Goal: Information Seeking & Learning: Find specific fact

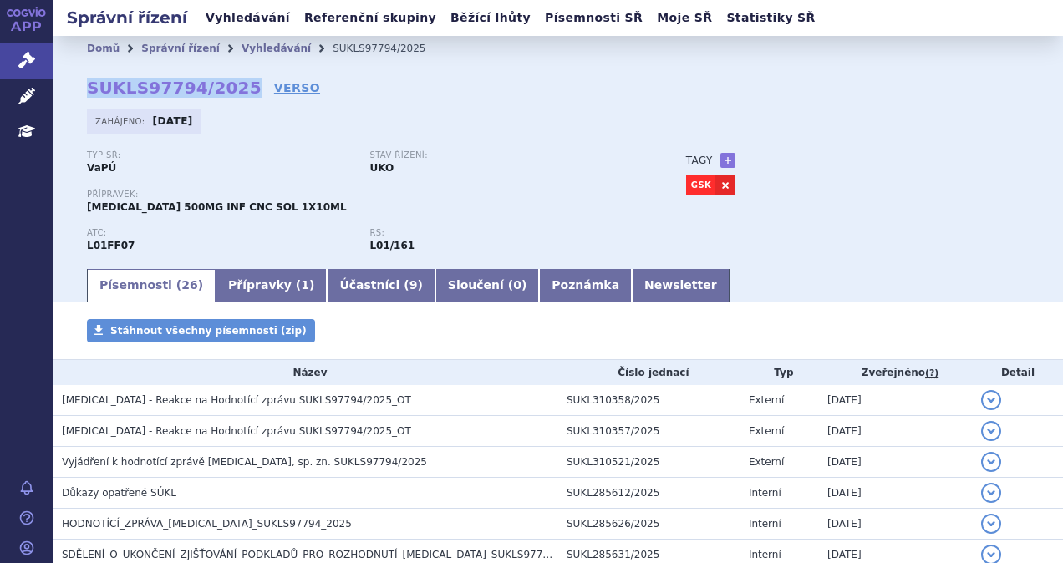
click at [242, 28] on link "Vyhledávání" at bounding box center [248, 18] width 94 height 23
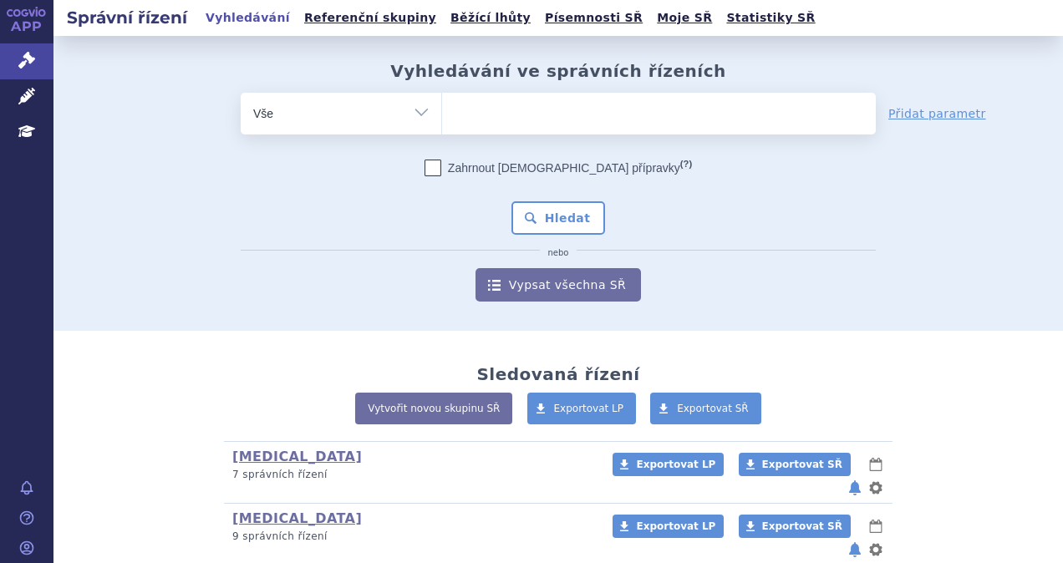
click at [504, 122] on ul at bounding box center [659, 110] width 434 height 35
click at [442, 122] on select at bounding box center [441, 113] width 1 height 42
type input "da"
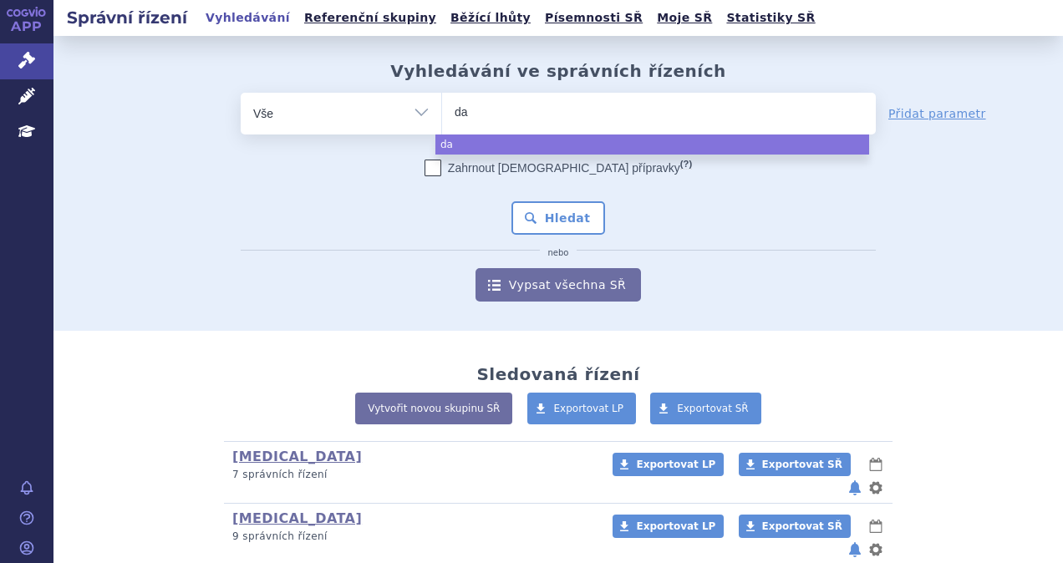
type input "dar"
type input "darz"
type input "darza"
type input "darzale"
type input "darzalex"
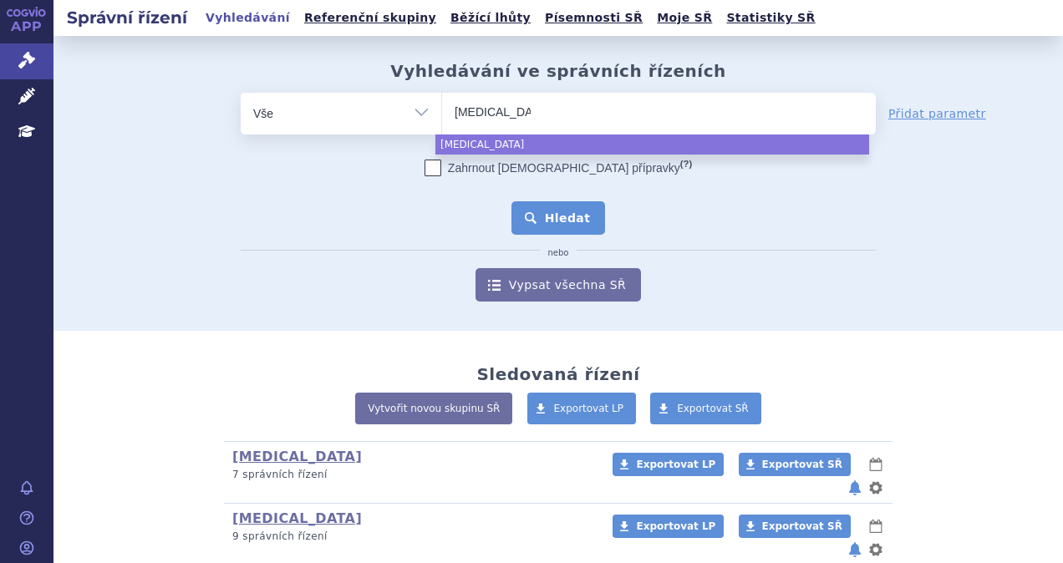
select select "darzalex"
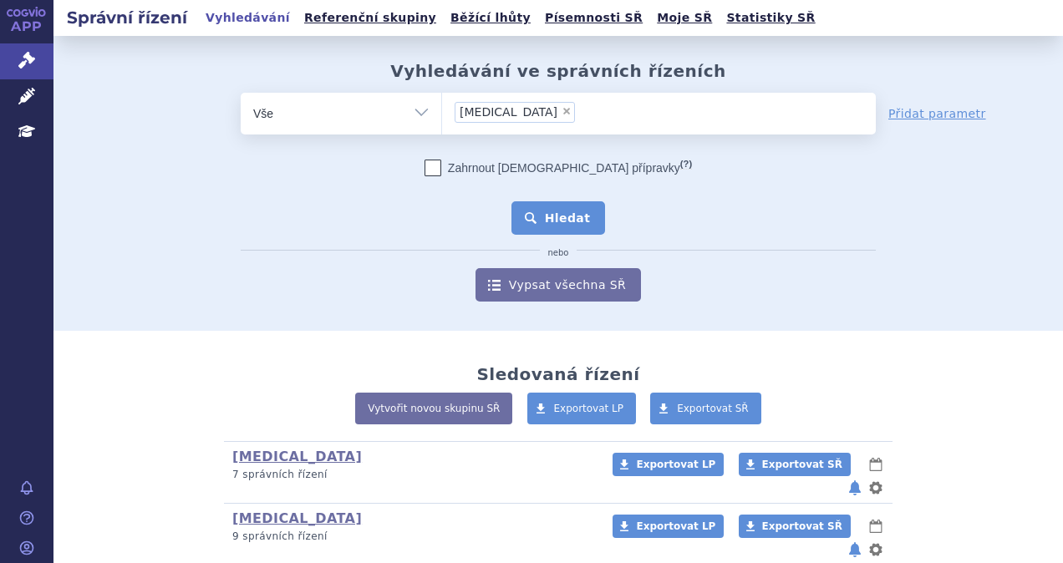
click at [543, 219] on button "Hledat" at bounding box center [558, 217] width 94 height 33
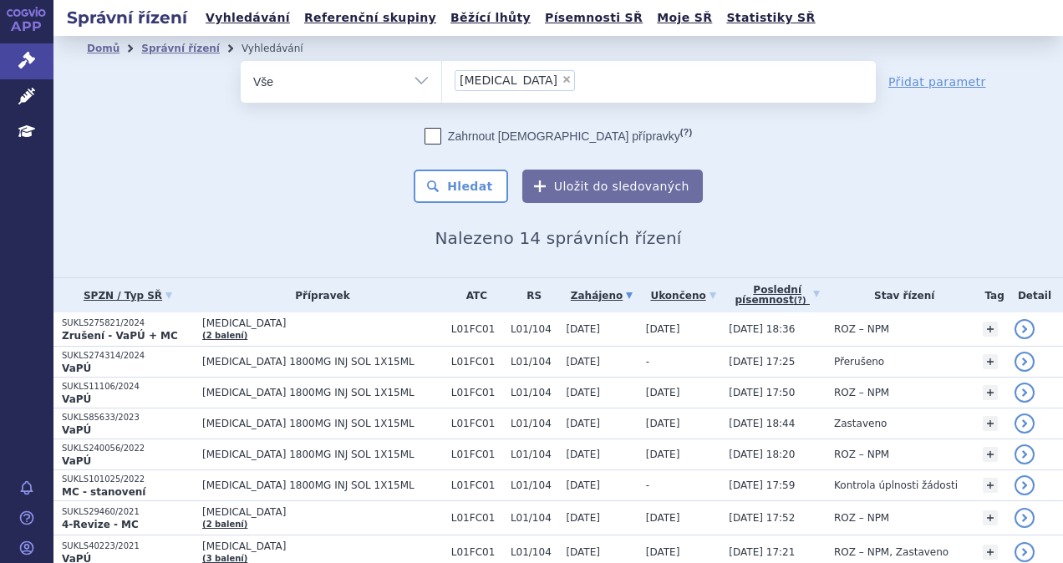
scroll to position [84, 0]
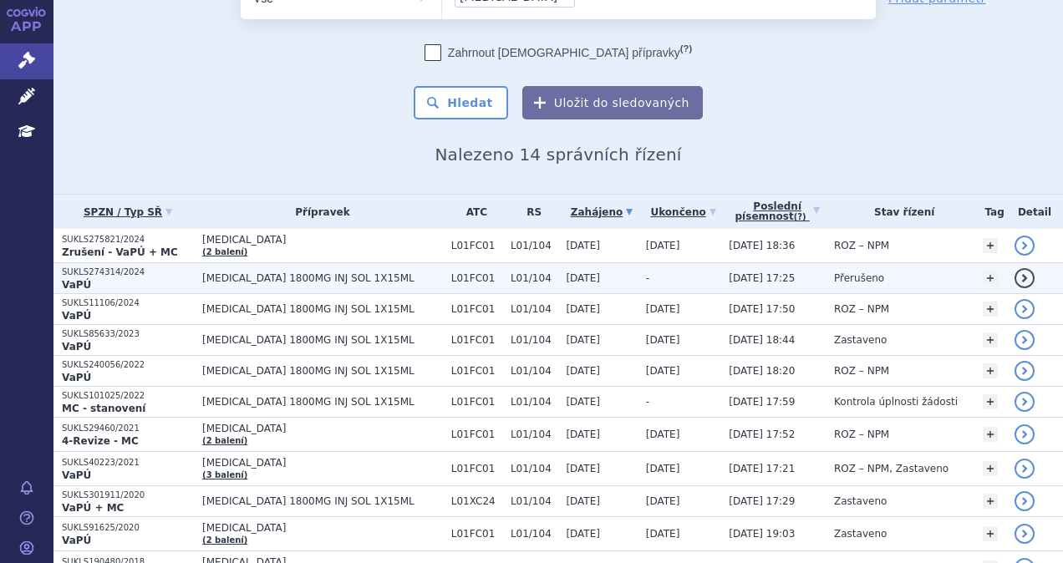
click at [220, 276] on span "[MEDICAL_DATA] 1800MG INJ SOL 1X15ML" at bounding box center [322, 278] width 241 height 12
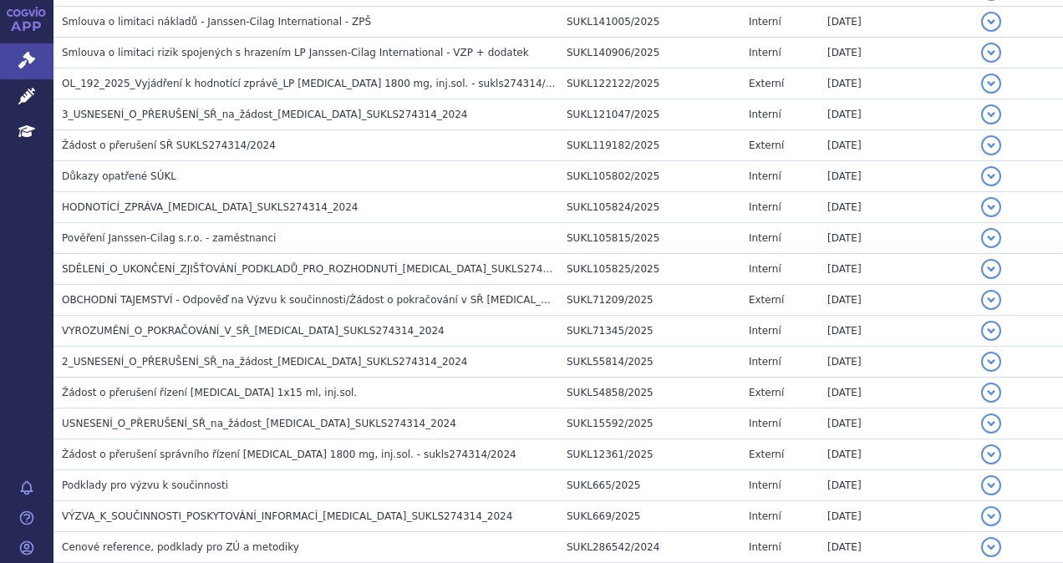
scroll to position [1455, 0]
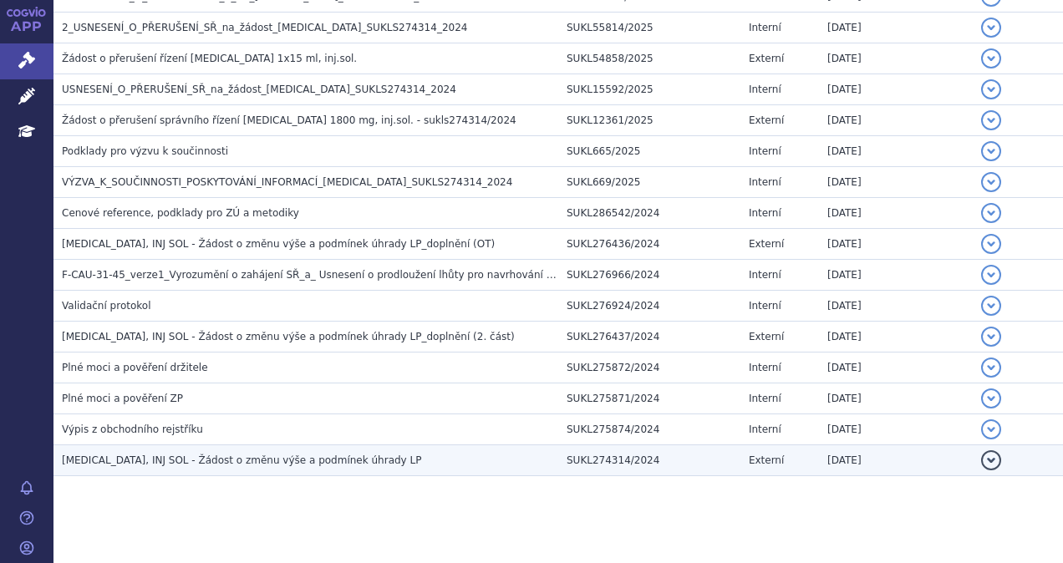
click at [185, 455] on span "DARZALEX, INJ SOL - Žádost o změnu výše a podmínek úhrady LP" at bounding box center [241, 461] width 359 height 12
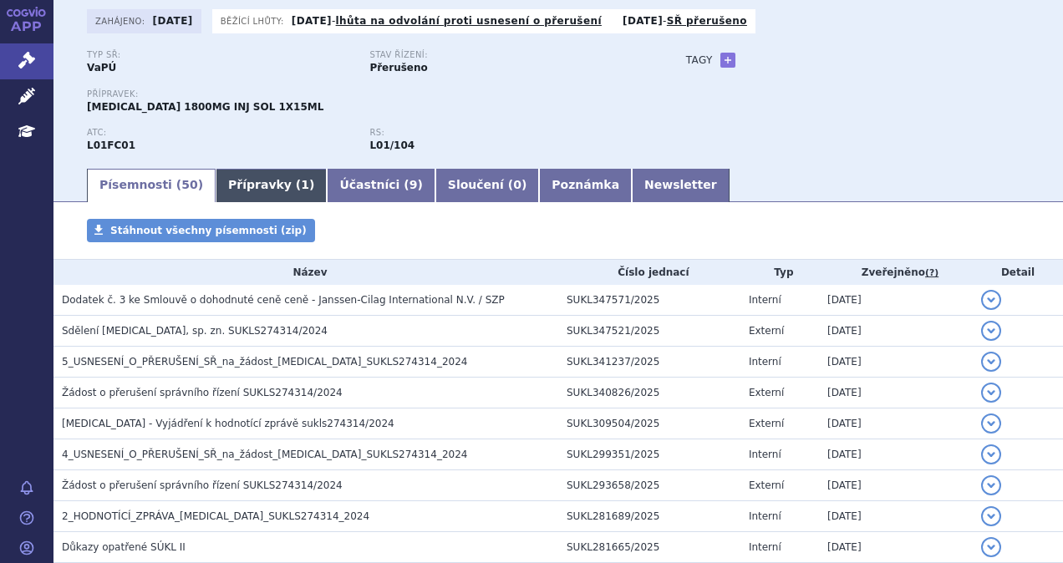
scroll to position [0, 0]
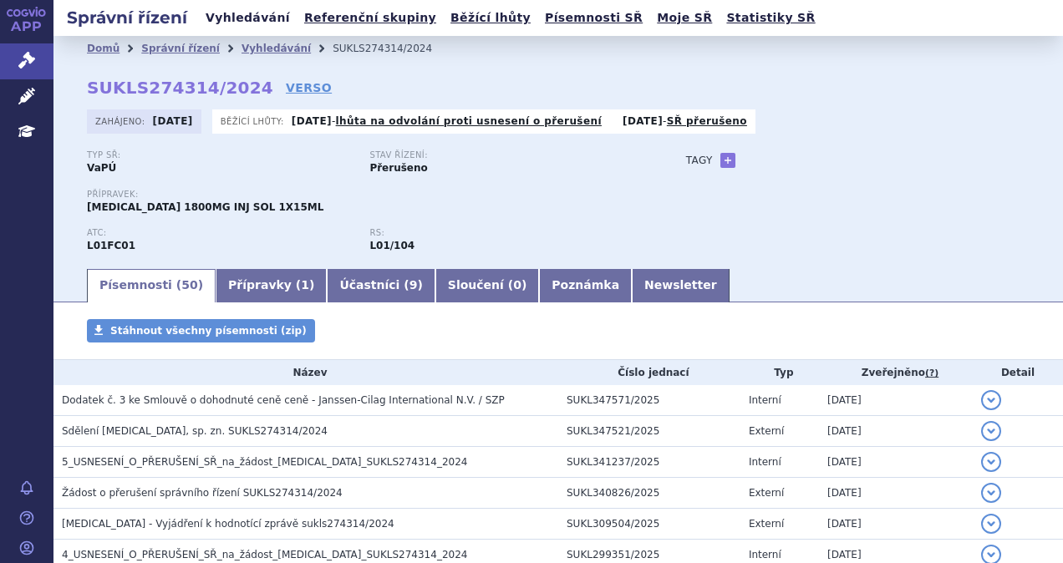
click at [261, 15] on link "Vyhledávání" at bounding box center [248, 18] width 94 height 23
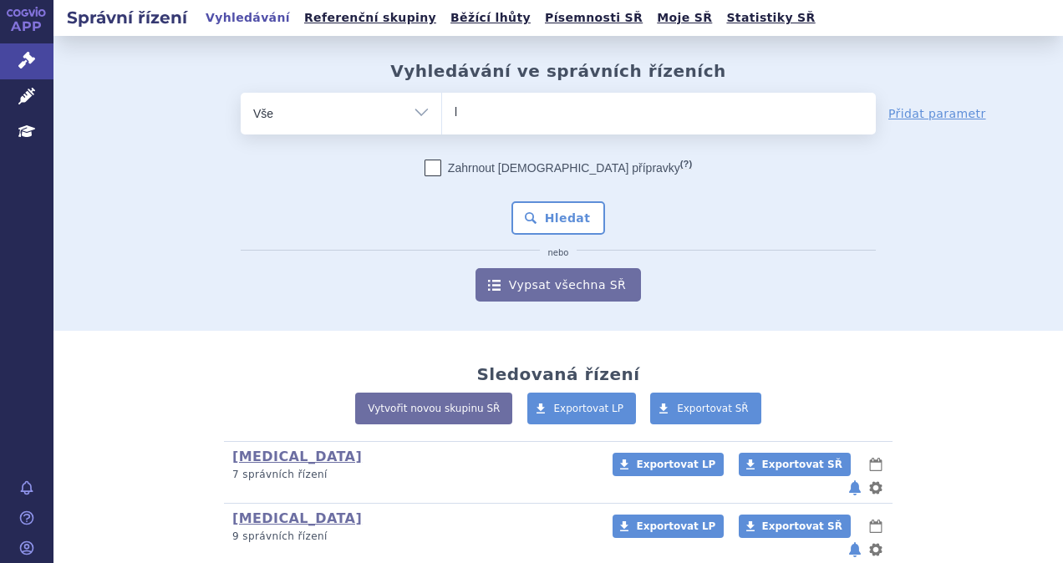
type input "le"
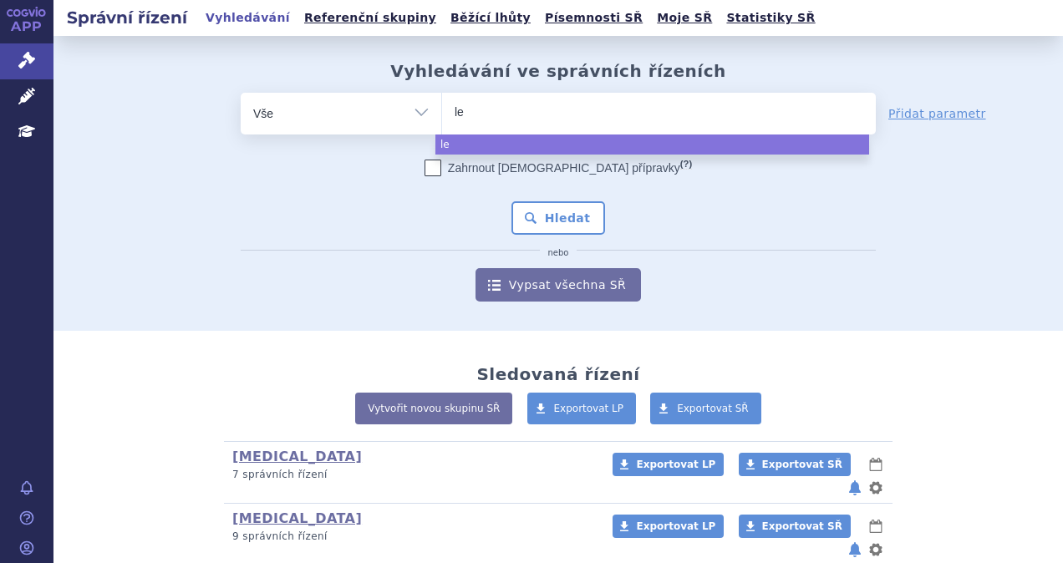
type input "len"
type input "lenvi"
type input "lenvima"
select select "lenvima"
click at [548, 227] on button "Hledat" at bounding box center [558, 217] width 94 height 33
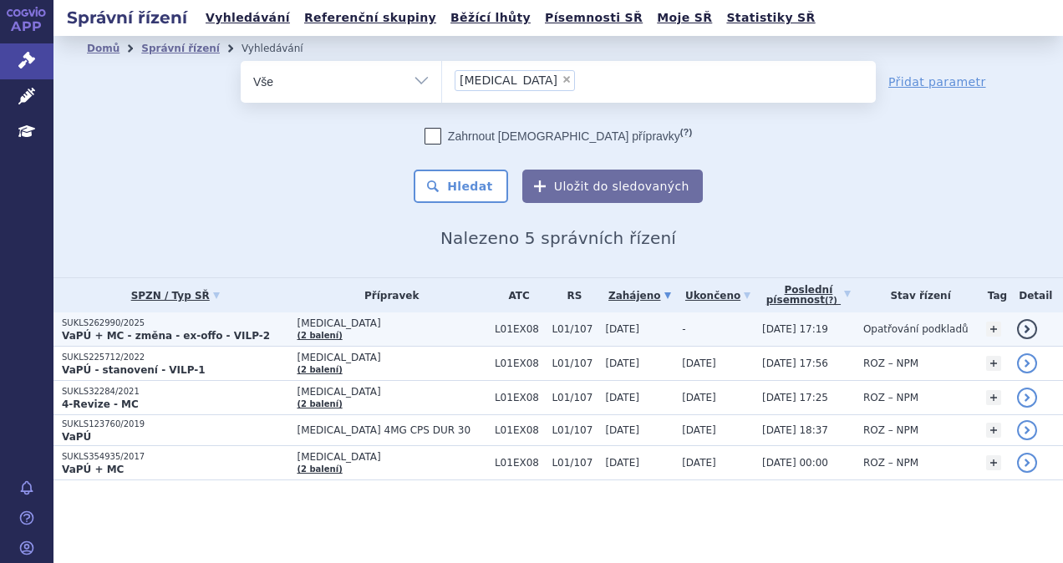
click at [234, 328] on p "SUKLS262990/2025" at bounding box center [175, 323] width 226 height 12
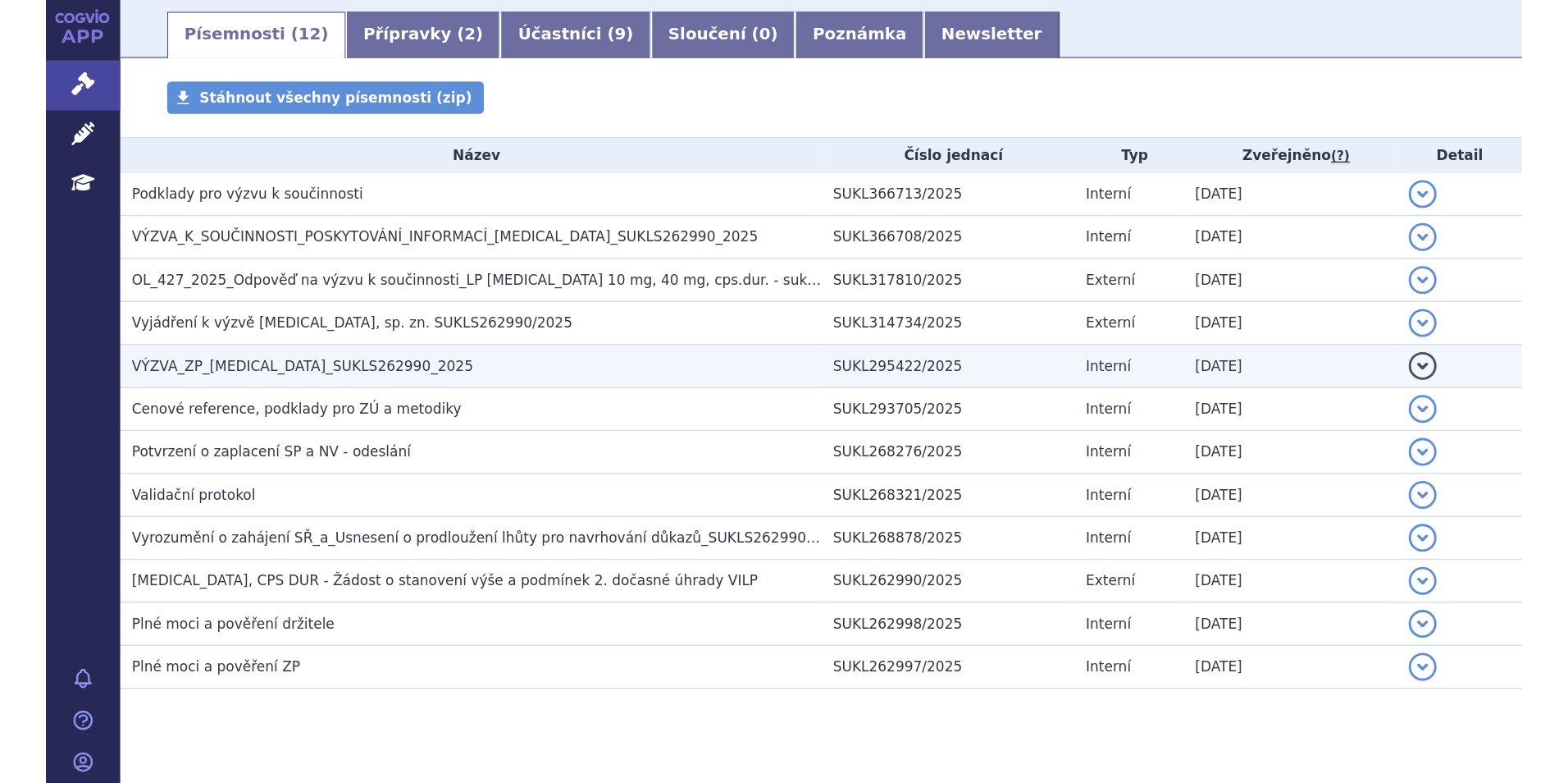
scroll to position [301, 0]
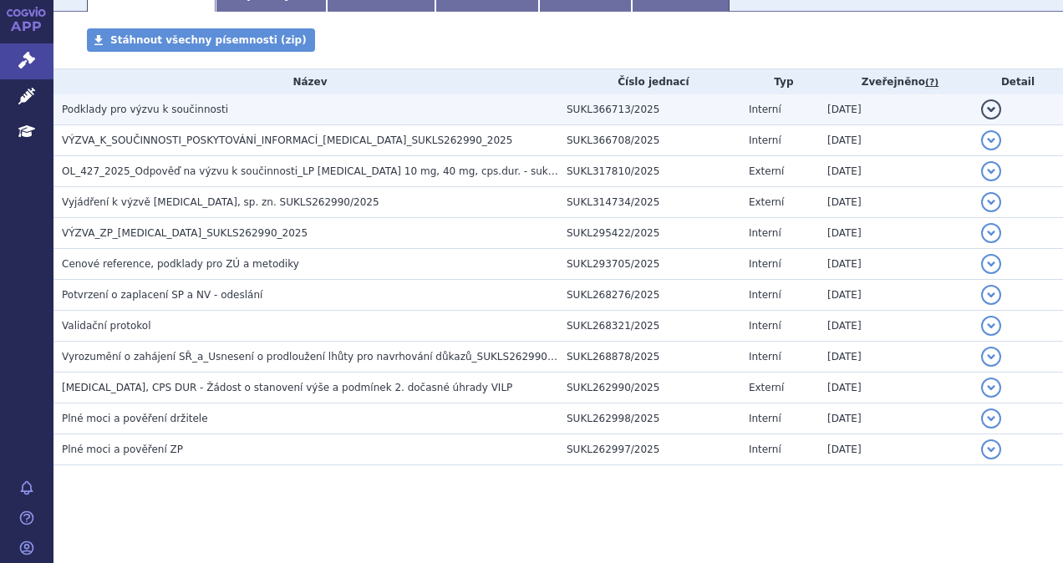
click at [186, 114] on span "Podklady pro výzvu k součinnosti" at bounding box center [145, 110] width 166 height 12
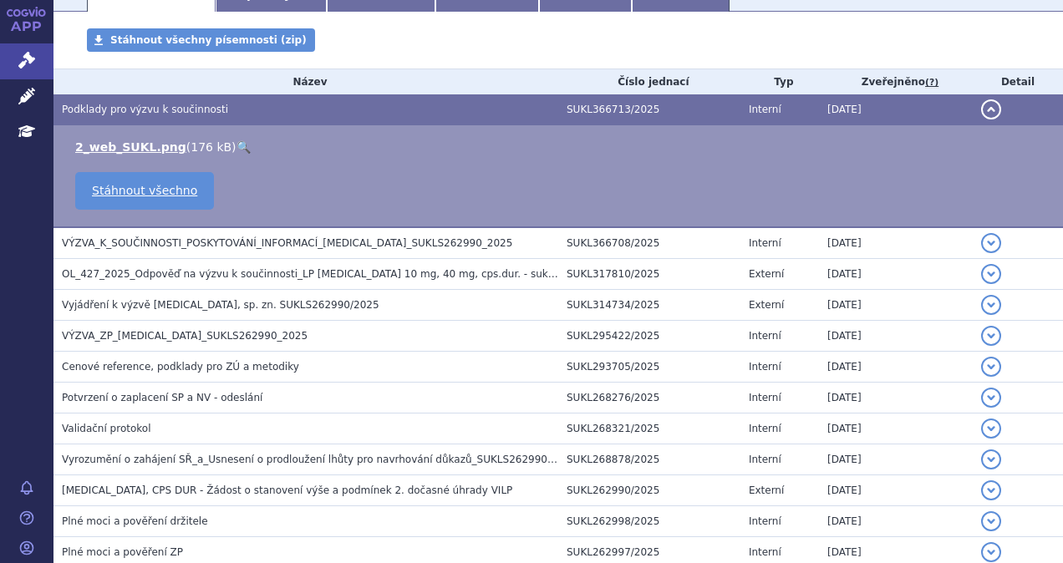
click at [186, 114] on span "Podklady pro výzvu k součinnosti" at bounding box center [145, 110] width 166 height 12
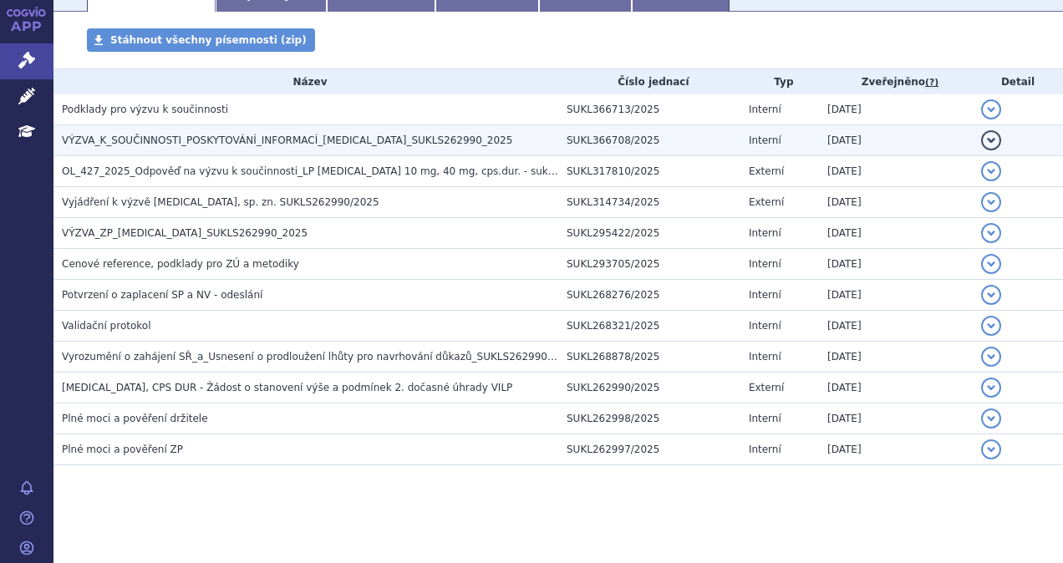
click at [198, 135] on span "VÝZVA_K_SOUČINNOSTI_POSKYTOVÁNÍ_INFORMACÍ_[MEDICAL_DATA]_SUKLS262990_2025" at bounding box center [287, 141] width 450 height 12
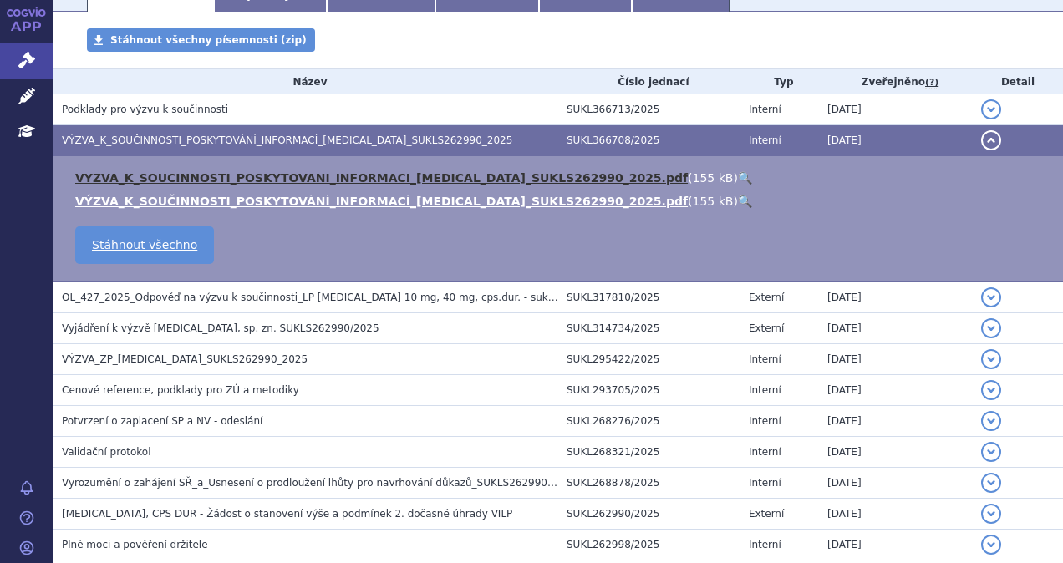
click at [328, 177] on link "VYZVA_K_SOUCINNOSTI_POSKYTOVANI_INFORMACI_[MEDICAL_DATA]_SUKLS262990_2025.pdf" at bounding box center [381, 177] width 612 height 13
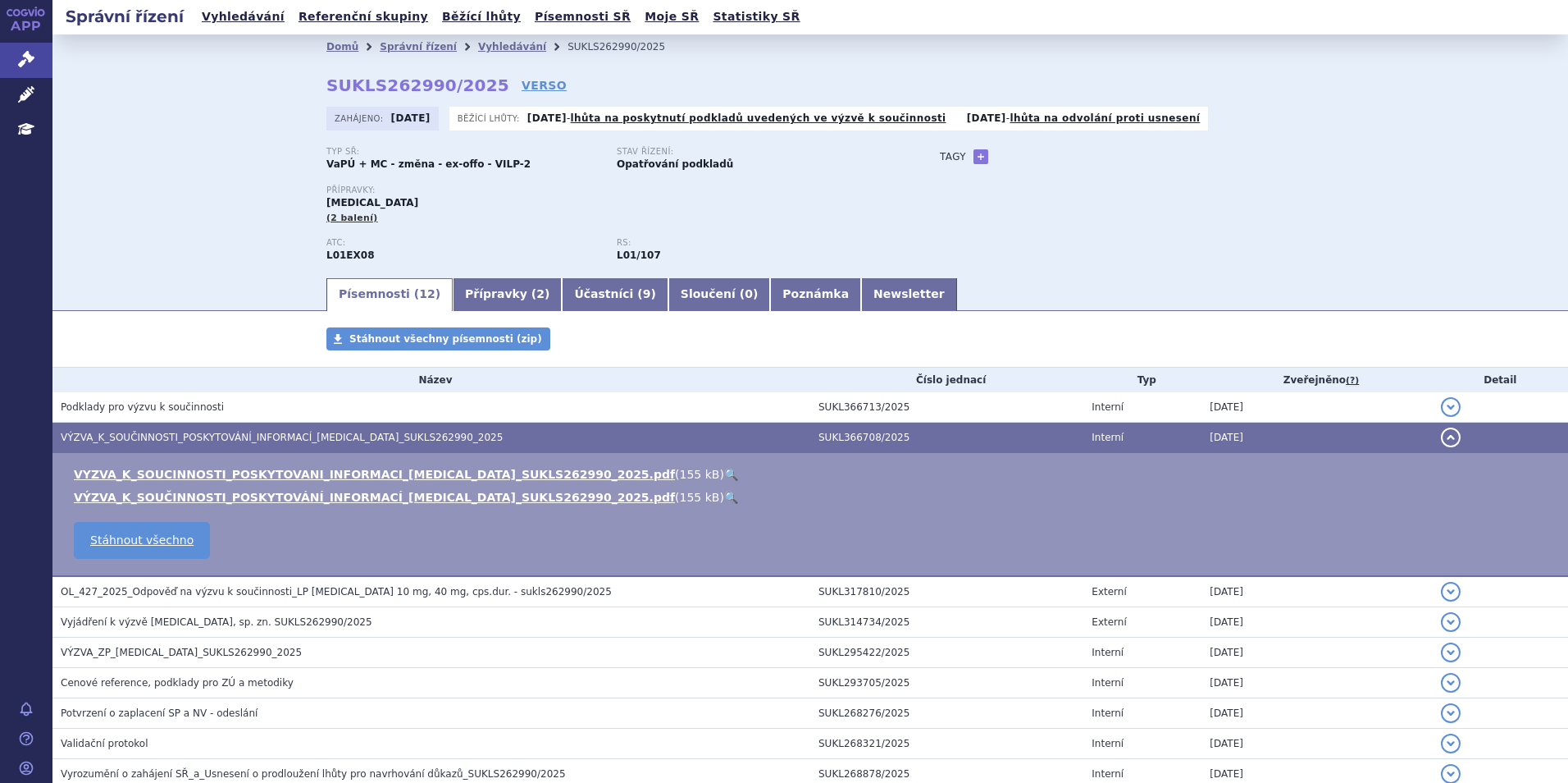
scroll to position [0, 0]
